Goal: Task Accomplishment & Management: Use online tool/utility

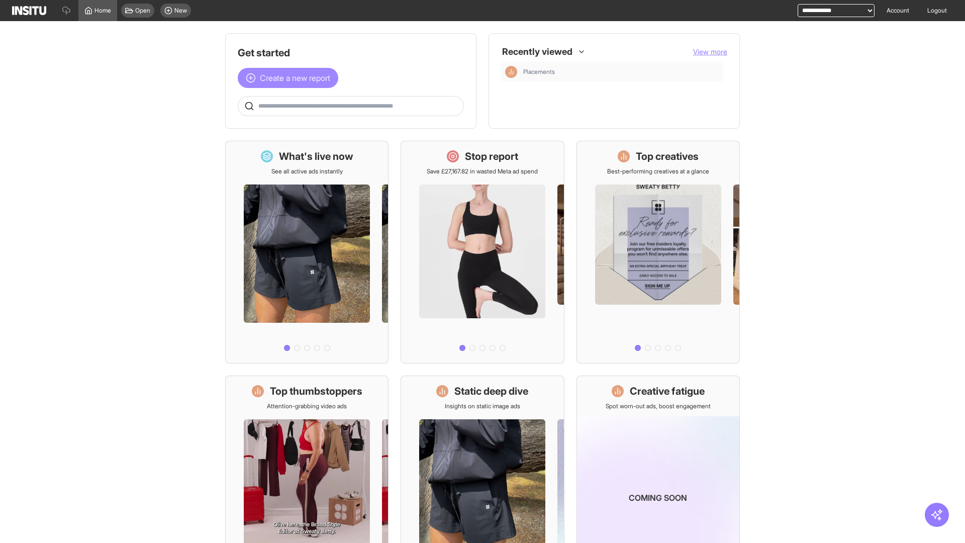
click at [290, 78] on span "Create a new report" at bounding box center [295, 78] width 70 height 12
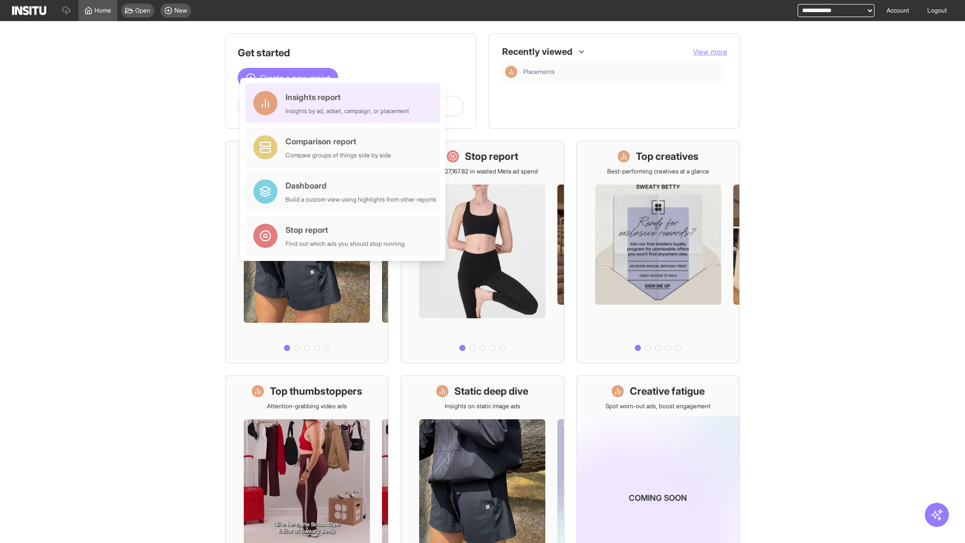
click at [345, 103] on div "Insights report Insights by ad, adset, campaign, or placement" at bounding box center [347, 103] width 124 height 24
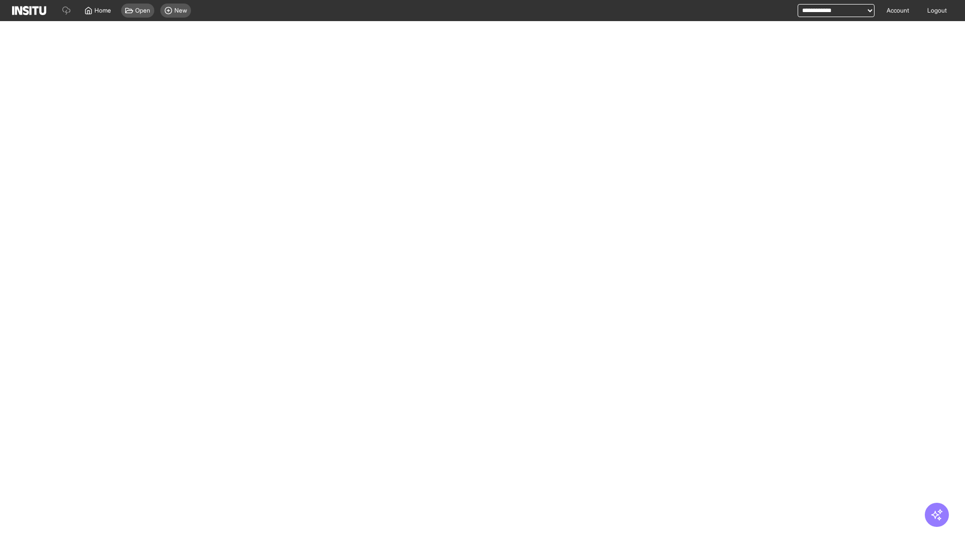
select select "**"
